Goal: Check status: Check status

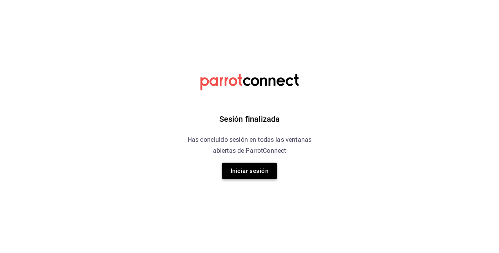
click at [269, 177] on button "Iniciar sesión" at bounding box center [249, 170] width 55 height 16
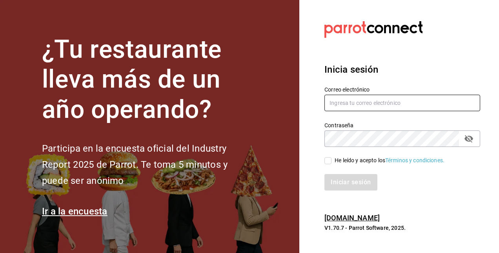
type input "[PERSON_NAME][EMAIL_ADDRESS][PERSON_NAME][DOMAIN_NAME]"
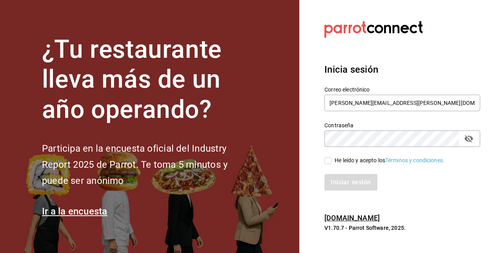
click at [332, 161] on span "He leído y acepto los Términos y condiciones." at bounding box center [388, 160] width 113 height 8
click at [332, 161] on input "He leído y acepto los Términos y condiciones." at bounding box center [327, 160] width 7 height 7
checkbox input "true"
click at [341, 186] on button "Iniciar sesión" at bounding box center [350, 182] width 53 height 16
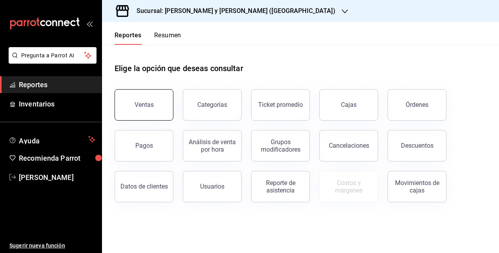
click at [165, 106] on button "Ventas" at bounding box center [144, 104] width 59 height 31
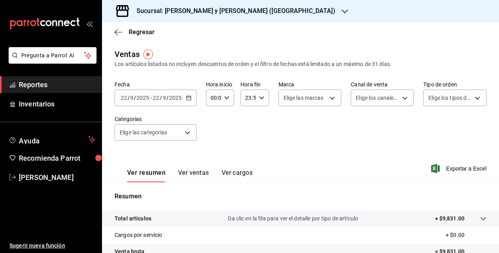
click at [227, 100] on icon "button" at bounding box center [226, 97] width 5 height 5
click at [211, 128] on button "05" at bounding box center [212, 123] width 11 height 16
type input "05:00"
click at [246, 99] on div at bounding box center [249, 126] width 499 height 253
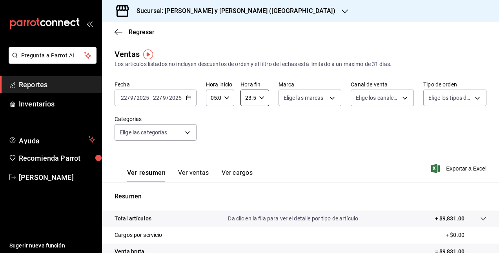
click at [246, 99] on input "23:59" at bounding box center [248, 98] width 15 height 16
click at [247, 120] on span "05" at bounding box center [247, 118] width 2 height 6
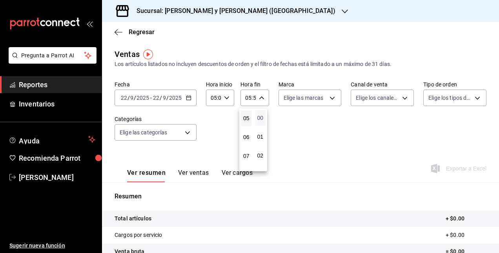
click at [261, 115] on span "00" at bounding box center [261, 118] width 2 height 6
type input "05:00"
click at [404, 150] on div at bounding box center [249, 126] width 499 height 253
click at [187, 96] on icon "button" at bounding box center [188, 97] width 5 height 5
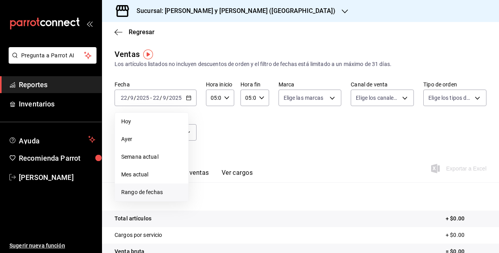
click at [166, 186] on li "Rango de fechas" at bounding box center [151, 192] width 73 height 18
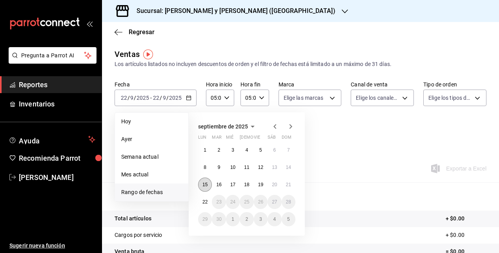
click at [205, 184] on abbr "15" at bounding box center [204, 184] width 5 height 5
click at [290, 184] on abbr "21" at bounding box center [288, 184] width 5 height 5
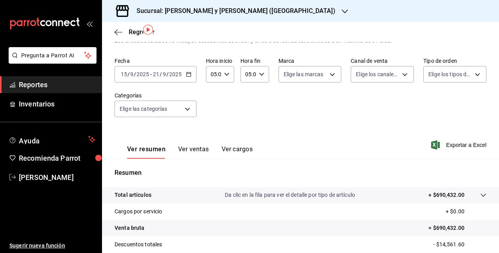
scroll to position [24, 0]
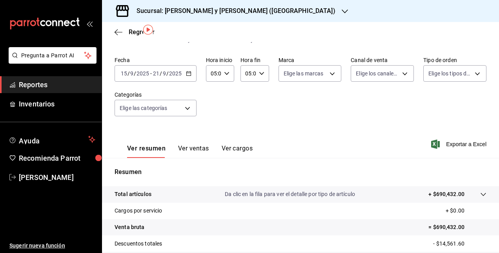
click at [188, 73] on icon "button" at bounding box center [188, 73] width 5 height 5
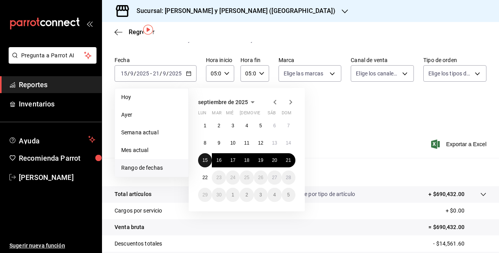
click at [202, 161] on abbr "15" at bounding box center [204, 159] width 5 height 5
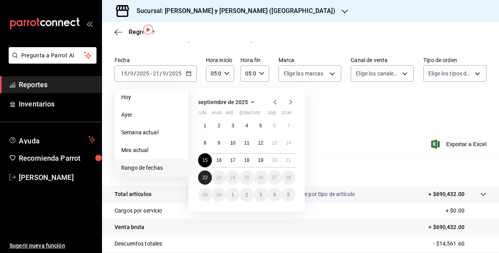
click at [206, 177] on abbr "22" at bounding box center [204, 177] width 5 height 5
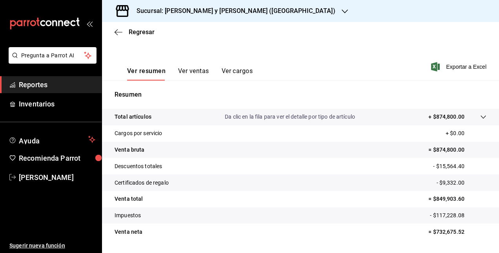
scroll to position [123, 0]
